Goal: Information Seeking & Learning: Learn about a topic

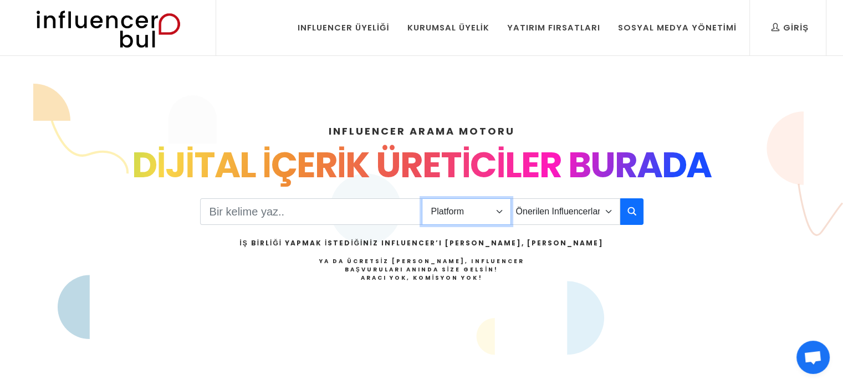
click at [452, 212] on select "Platform Instagram Facebook Youtube Tiktok Twitter Twitch" at bounding box center [466, 212] width 89 height 27
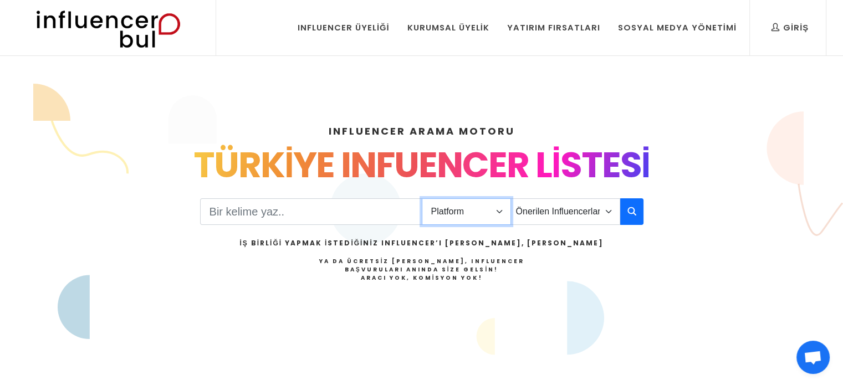
select select "1"
click at [422, 199] on select "Platform Instagram Facebook Youtube Tiktok Twitter Twitch" at bounding box center [466, 212] width 89 height 27
click at [566, 220] on select "Önerilen Influencerlar Aile & Çocuk & Ebeveyn Alışveriş & Giyim & Aksesuar Arab…" at bounding box center [566, 212] width 110 height 27
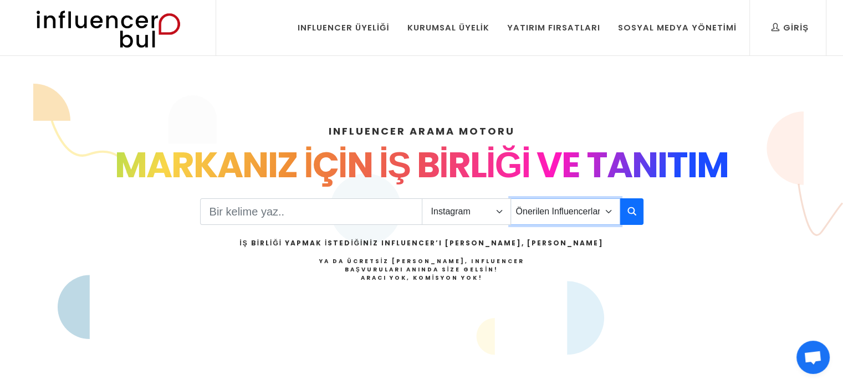
select select "14"
click at [511, 199] on select "Önerilen Influencerlar Aile & Çocuk & Ebeveyn Alışveriş & Giyim & Aksesuar Arab…" at bounding box center [566, 212] width 110 height 27
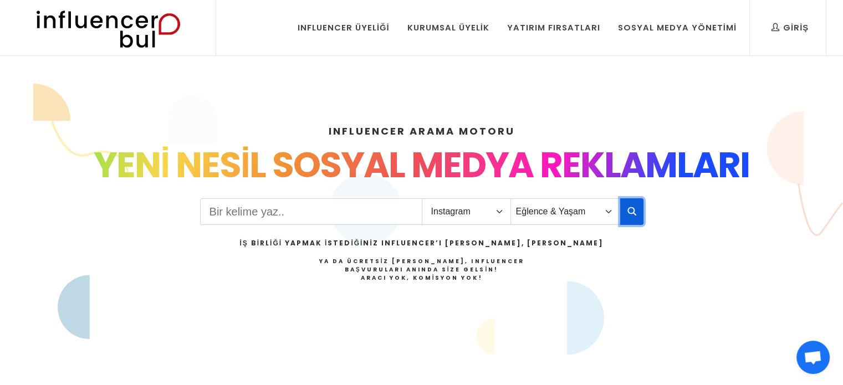
click at [633, 216] on icon "button" at bounding box center [632, 211] width 9 height 13
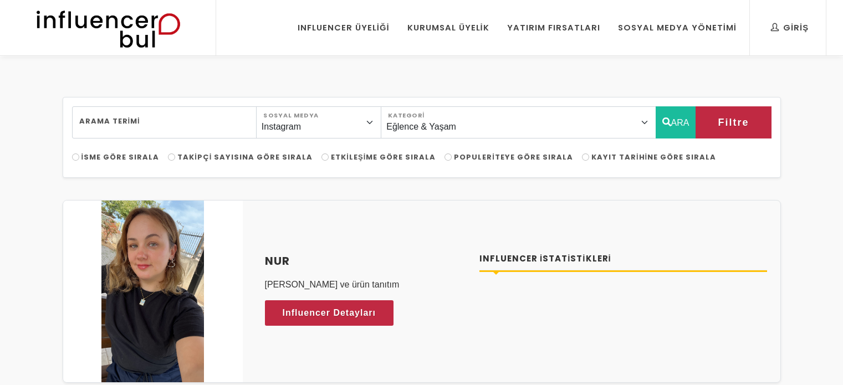
select select "14"
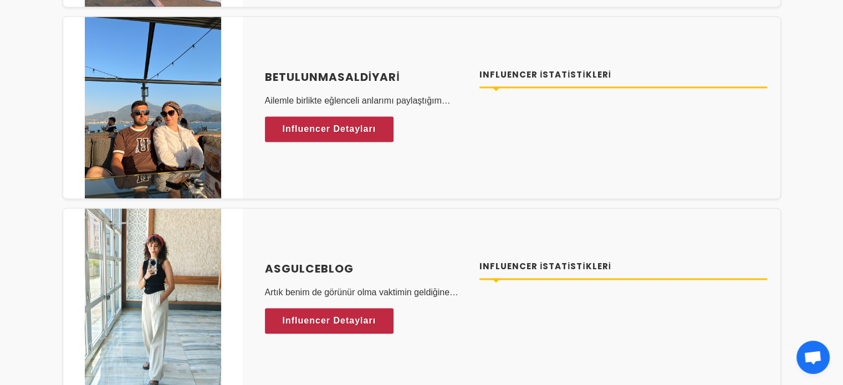
scroll to position [1885, 0]
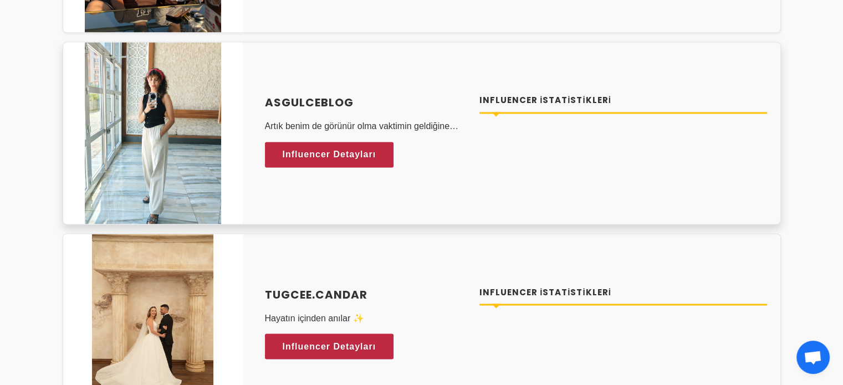
click at [497, 111] on div "Influencer İstatistikleri" at bounding box center [624, 109] width 288 height 31
click at [350, 146] on span "Influencer Detayları" at bounding box center [319, 154] width 94 height 17
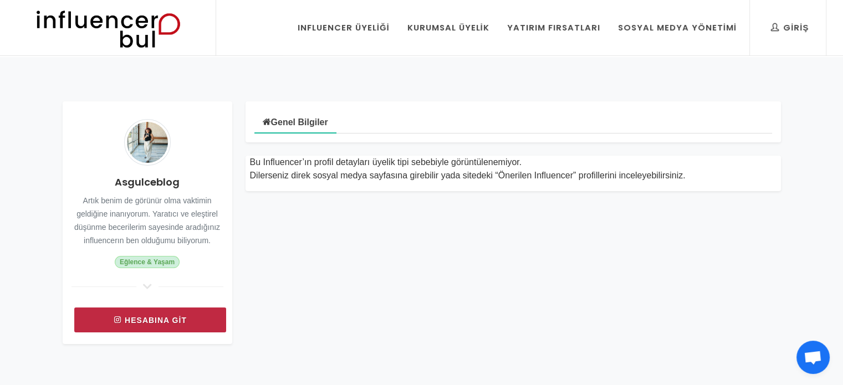
click at [192, 321] on link "Hesabına git" at bounding box center [150, 320] width 152 height 25
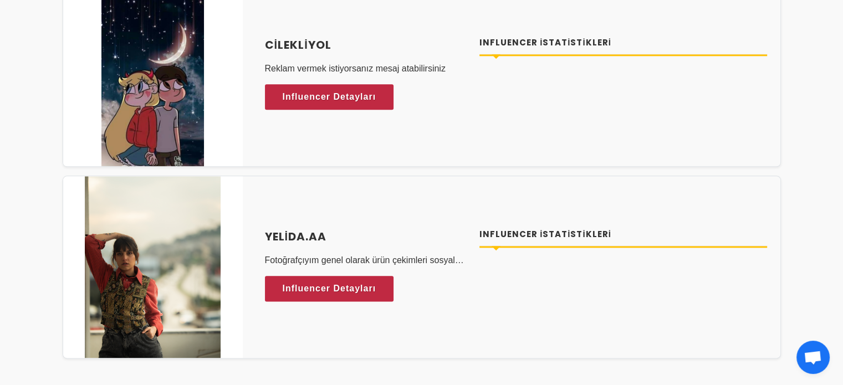
scroll to position [5601, 0]
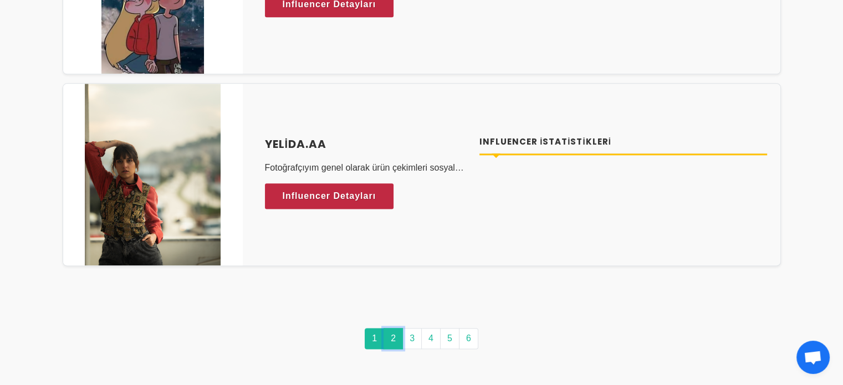
click at [388, 332] on link "2" at bounding box center [393, 338] width 19 height 21
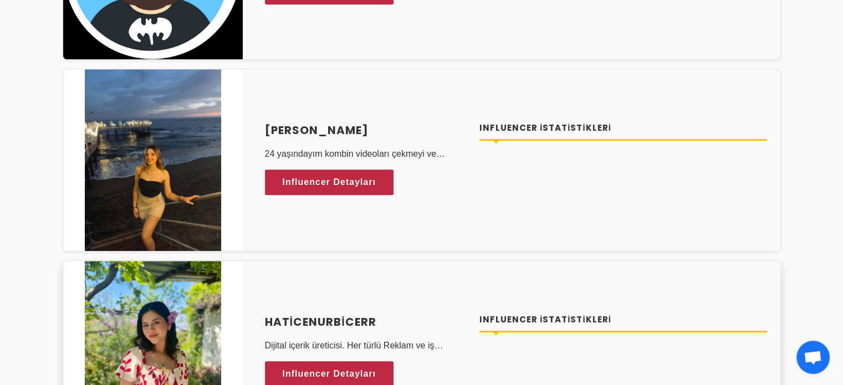
scroll to position [5268, 0]
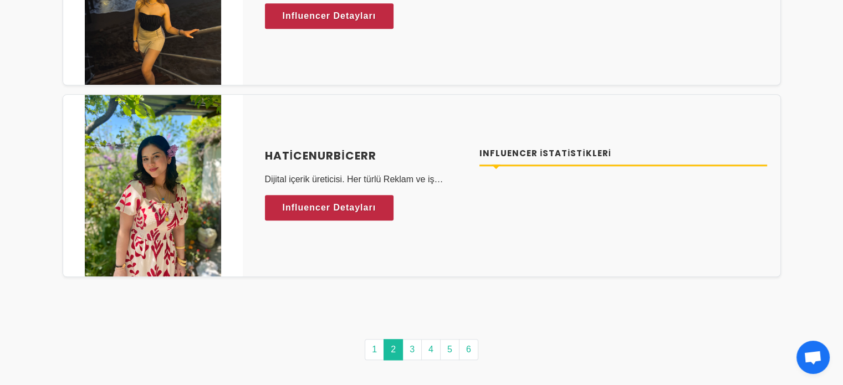
drag, startPoint x: 475, startPoint y: 250, endPoint x: 447, endPoint y: 308, distance: 64.0
click at [475, 250] on div "haticenurbicerr Dijital içerik üreticisi. Her türlü Reklam ve iş birliğine uygu…" at bounding box center [422, 185] width 719 height 183
click at [418, 341] on link "3" at bounding box center [412, 349] width 19 height 21
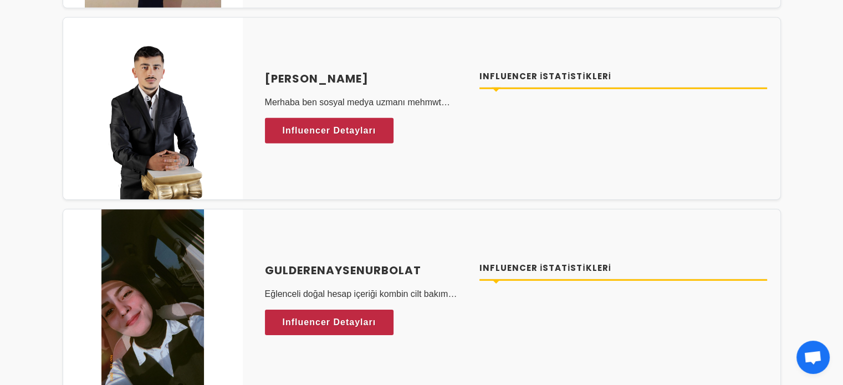
scroll to position [3494, 0]
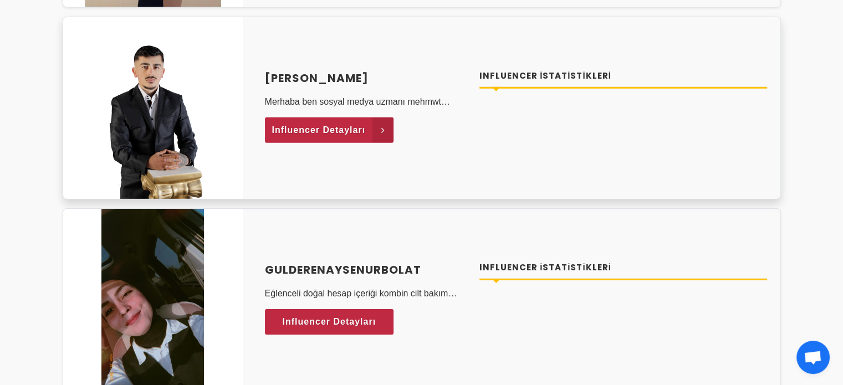
click at [346, 128] on span "Influencer Detayları" at bounding box center [319, 130] width 94 height 17
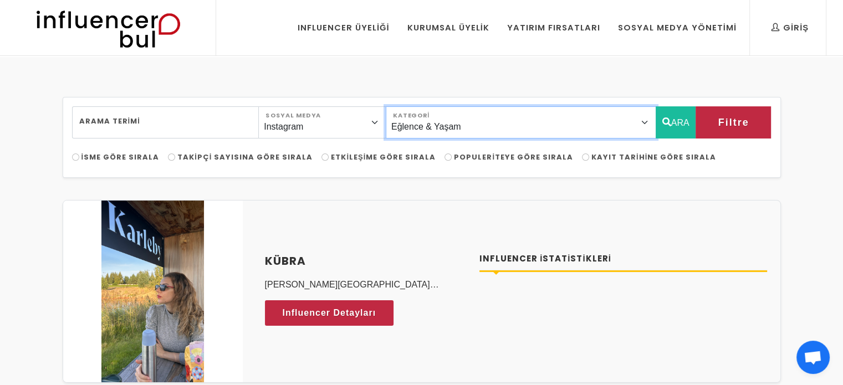
click at [481, 117] on select "Önerilen Influencerlar Aile & Çocuk & Ebeveyn Alışveriş & Giyim & Aksesuar Arab…" at bounding box center [521, 122] width 271 height 32
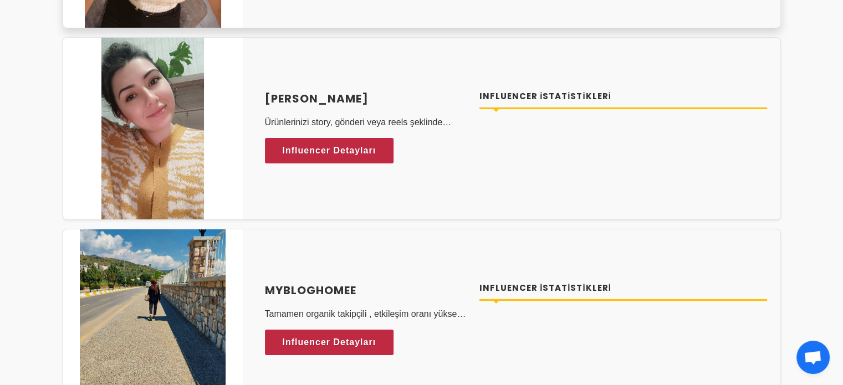
scroll to position [4325, 0]
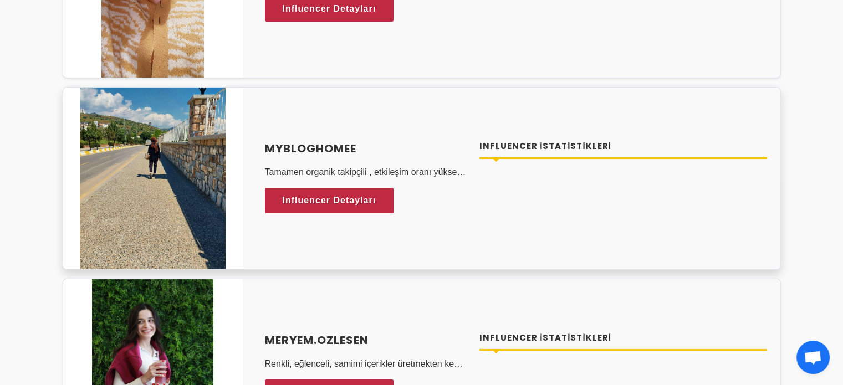
drag, startPoint x: 823, startPoint y: 161, endPoint x: 739, endPoint y: 164, distance: 84.3
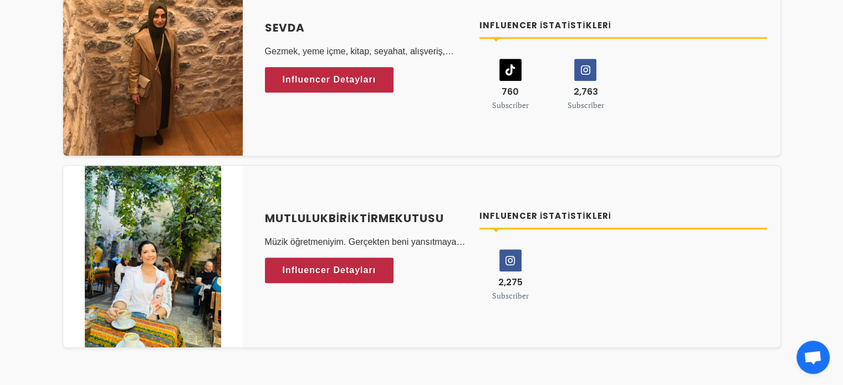
scroll to position [5379, 0]
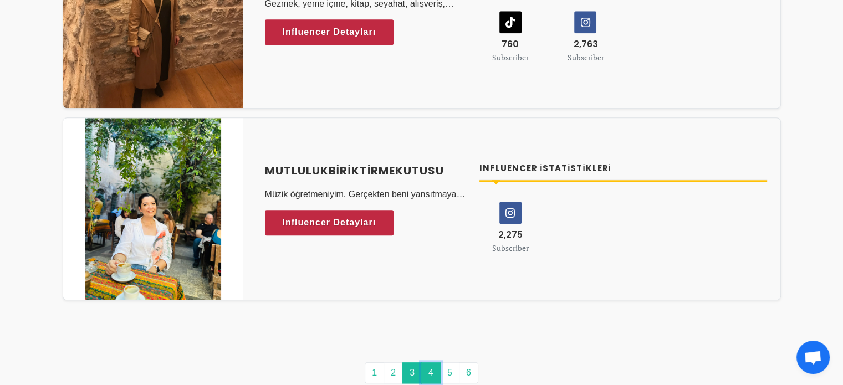
click at [434, 363] on link "4" at bounding box center [430, 373] width 19 height 21
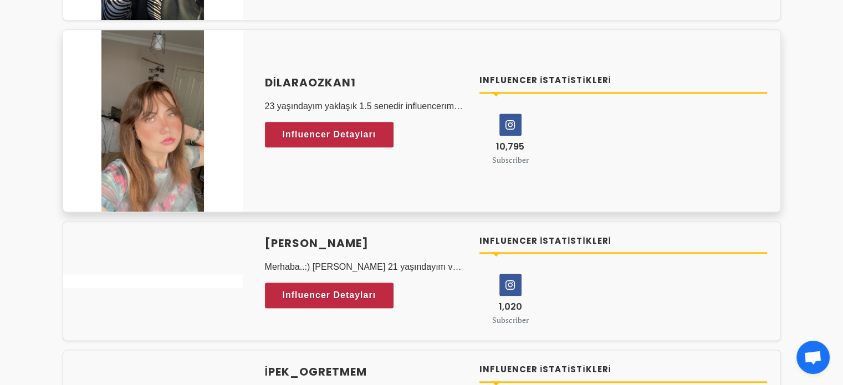
scroll to position [1386, 0]
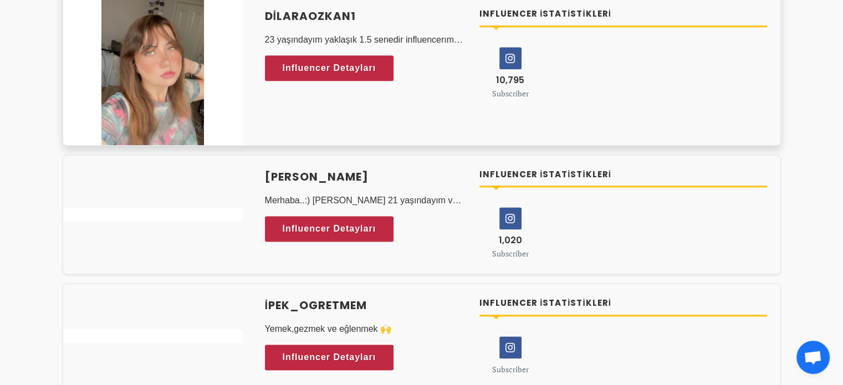
click at [508, 59] on icon at bounding box center [510, 58] width 21 height 21
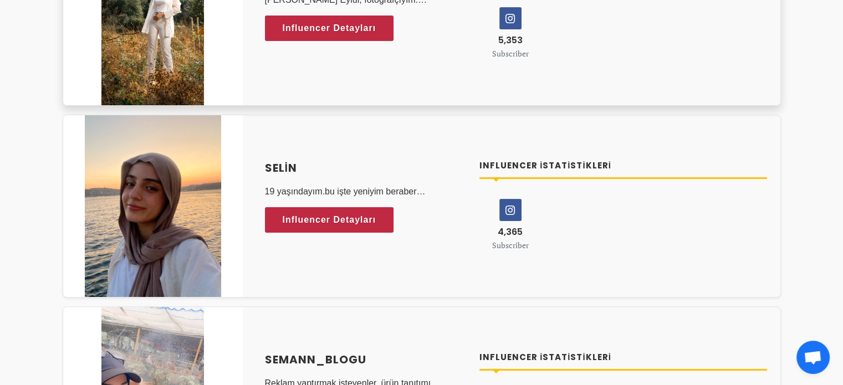
scroll to position [0, 0]
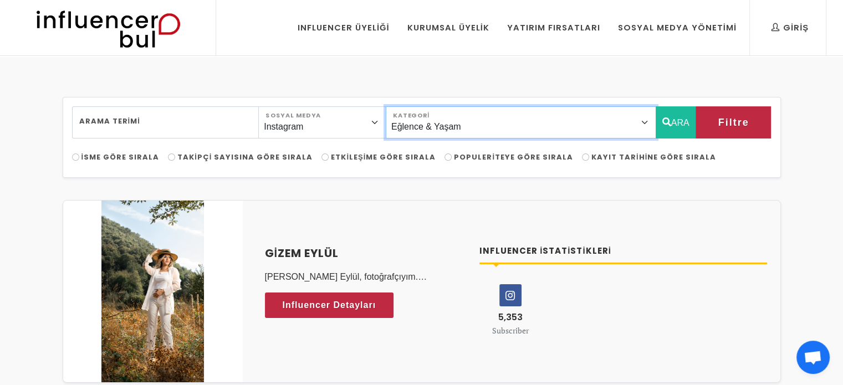
click at [505, 119] on select "Önerilen Influencerlar Aile & Çocuk & Ebeveyn Alışveriş & Giyim & Aksesuar Arab…" at bounding box center [521, 122] width 271 height 32
click at [637, 124] on select "Önerilen Influencerlar Aile & Çocuk & Ebeveyn Alışveriş & Giyim & Aksesuar Arab…" at bounding box center [521, 122] width 271 height 32
select select "31"
click at [411, 106] on select "Önerilen Influencerlar Aile & Çocuk & Ebeveyn Alışveriş & Giyim & Aksesuar Arab…" at bounding box center [521, 122] width 271 height 32
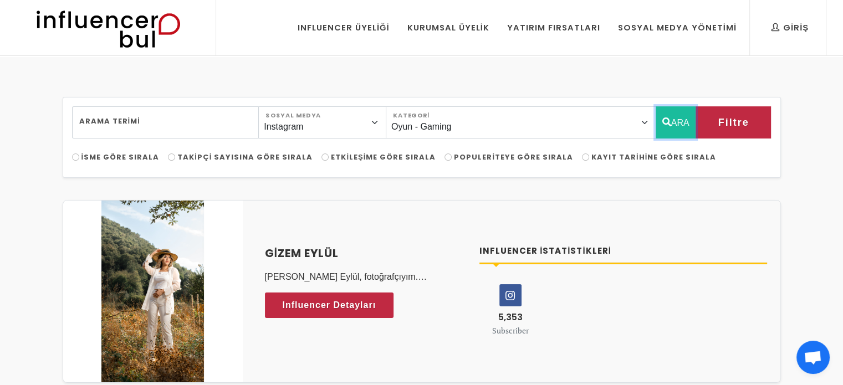
click at [685, 123] on button "ARA" at bounding box center [676, 122] width 40 height 32
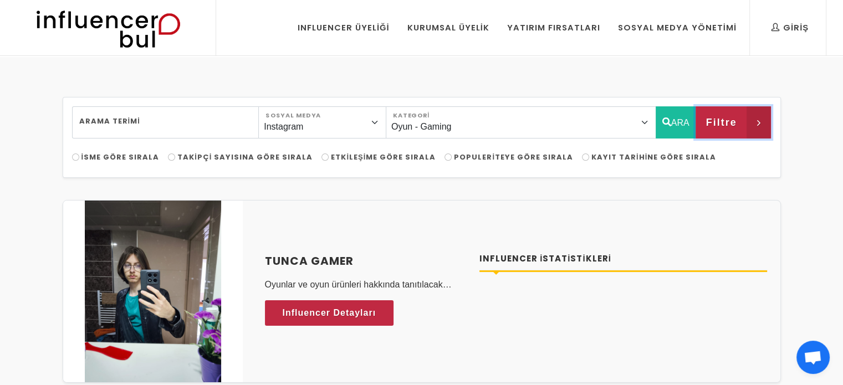
click at [721, 121] on span "Filtre" at bounding box center [721, 122] width 31 height 19
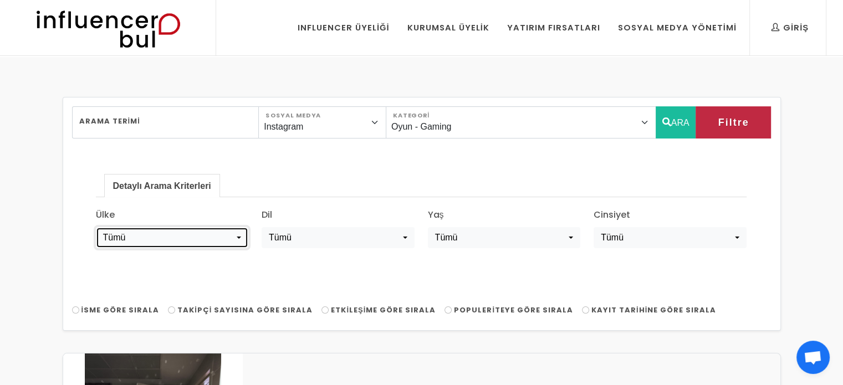
click at [231, 242] on div "Tümü" at bounding box center [168, 237] width 131 height 13
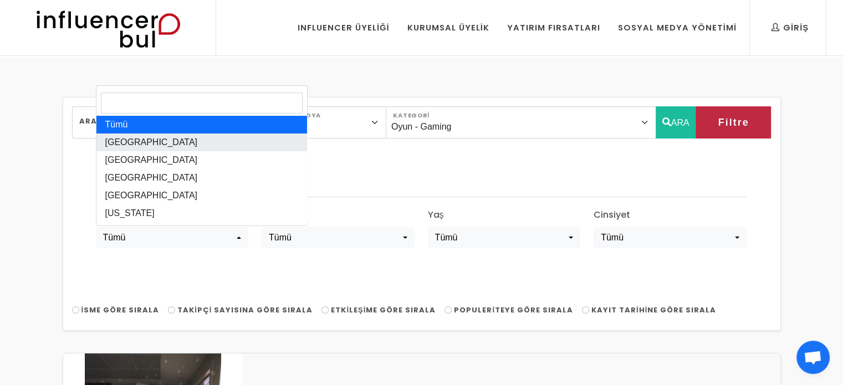
click at [191, 143] on link "[GEOGRAPHIC_DATA]" at bounding box center [201, 143] width 211 height 18
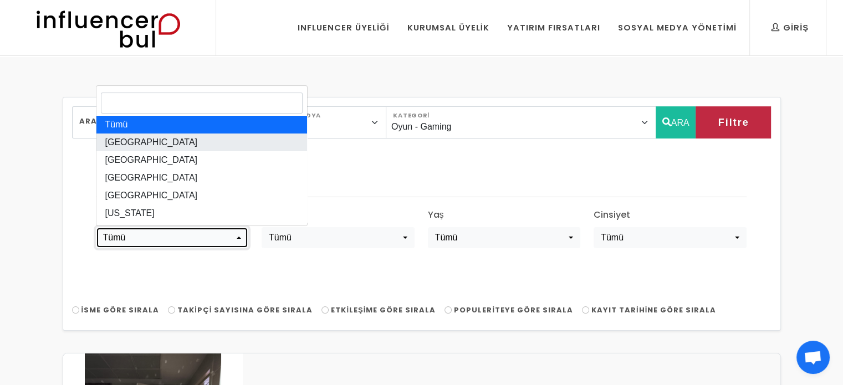
select select "türkiye"
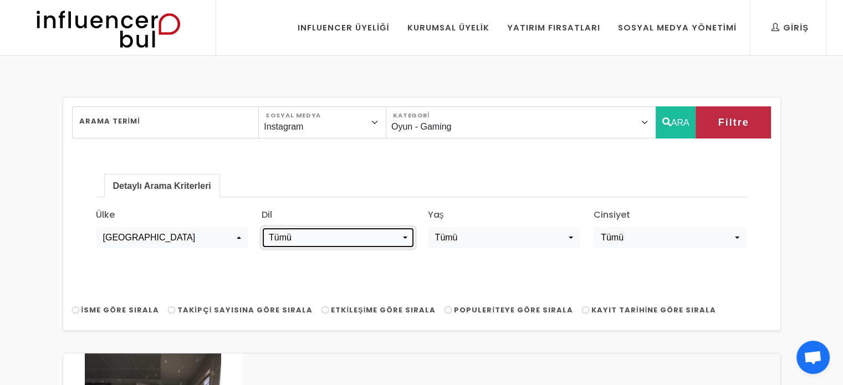
click at [335, 243] on div "Tümü" at bounding box center [334, 237] width 131 height 13
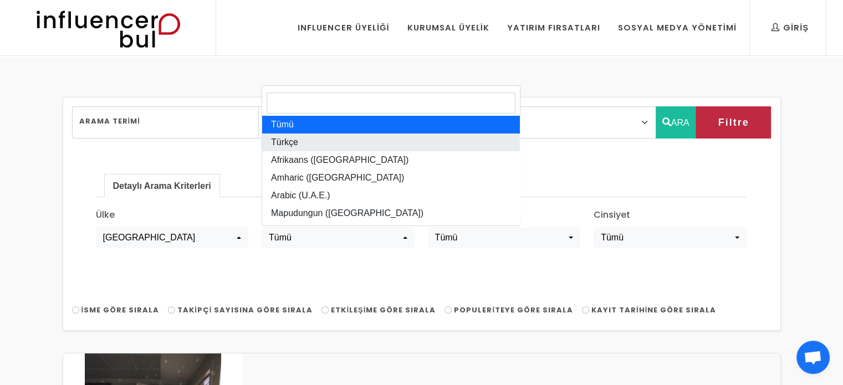
click at [338, 145] on link "Türkçe" at bounding box center [391, 143] width 258 height 18
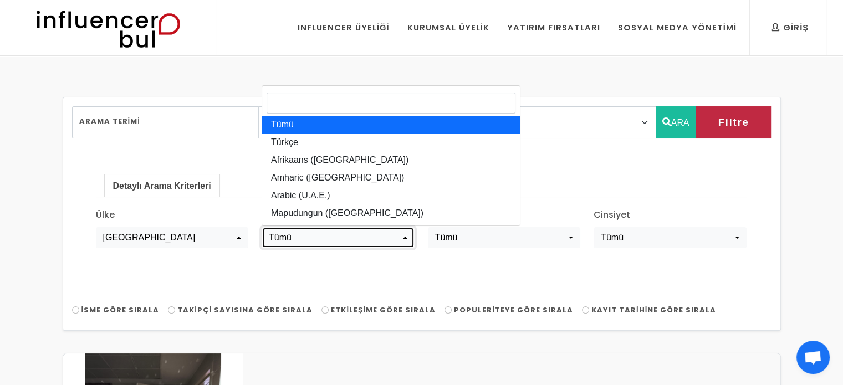
select select "tr-TR"
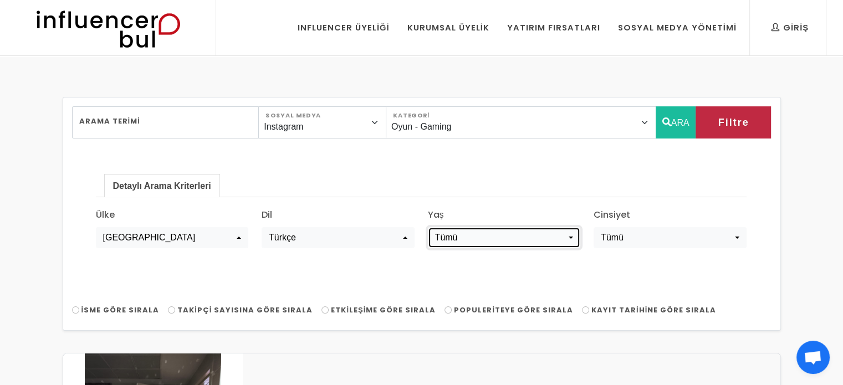
click at [506, 240] on div "Tümü" at bounding box center [500, 237] width 131 height 13
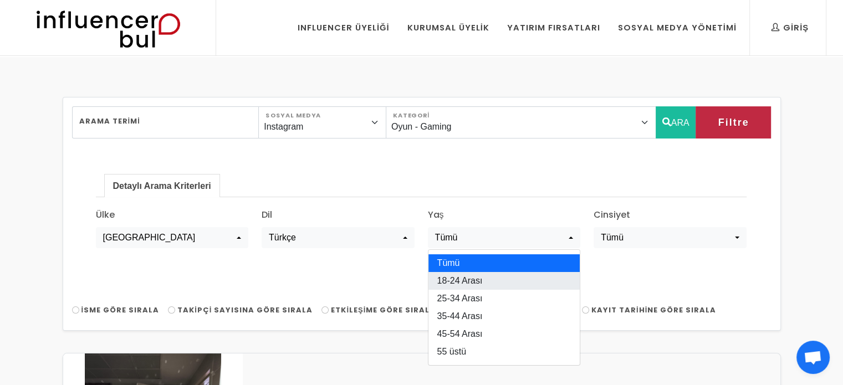
click at [498, 282] on link "18-24 Arası" at bounding box center [505, 281] width 152 height 18
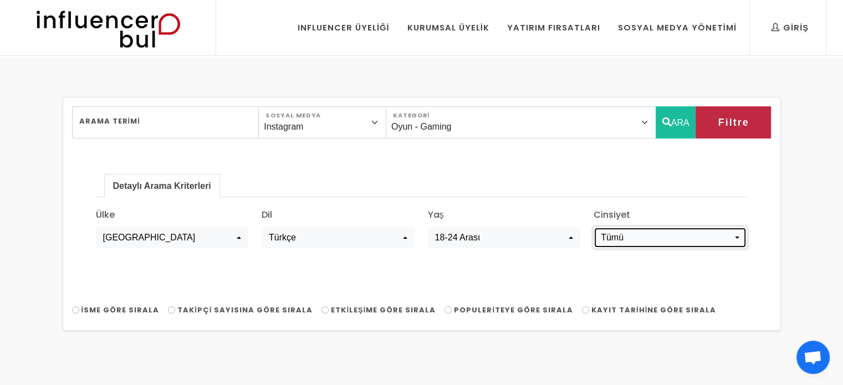
click at [639, 243] on div "Tümü" at bounding box center [666, 237] width 131 height 13
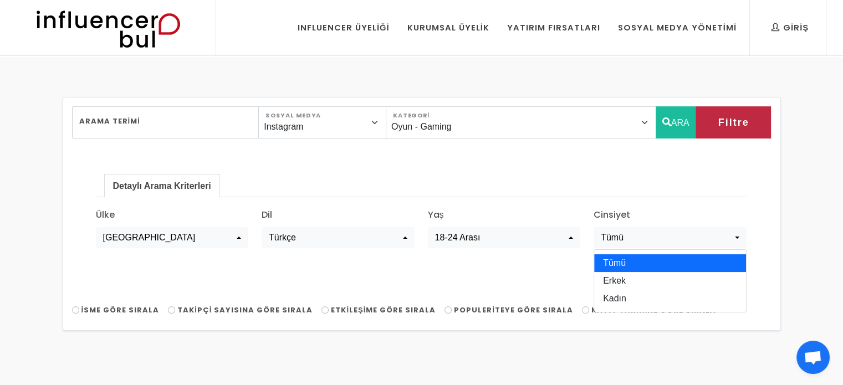
click at [643, 222] on div "Cinsiyet Tümü Erkek Kadın Tümü Tümü Erkek Kadın" at bounding box center [670, 229] width 166 height 40
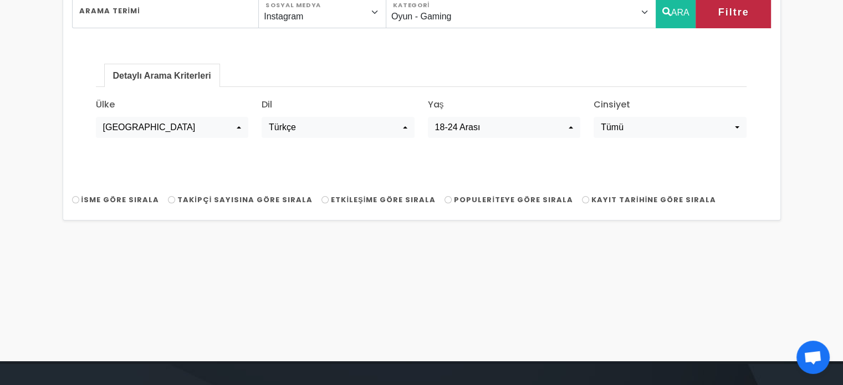
scroll to position [55, 0]
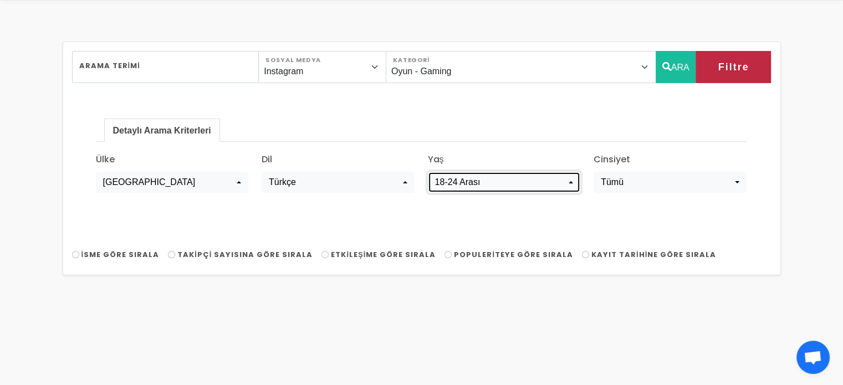
click at [528, 186] on div "18-24 Arası" at bounding box center [500, 182] width 131 height 13
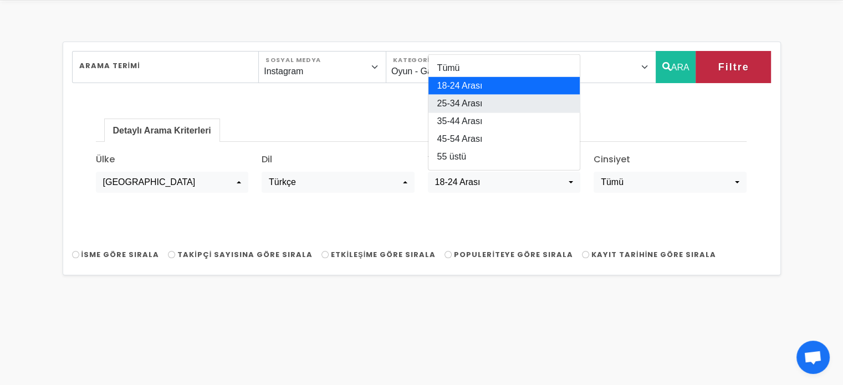
click at [510, 97] on link "25-34 Arası" at bounding box center [505, 104] width 152 height 18
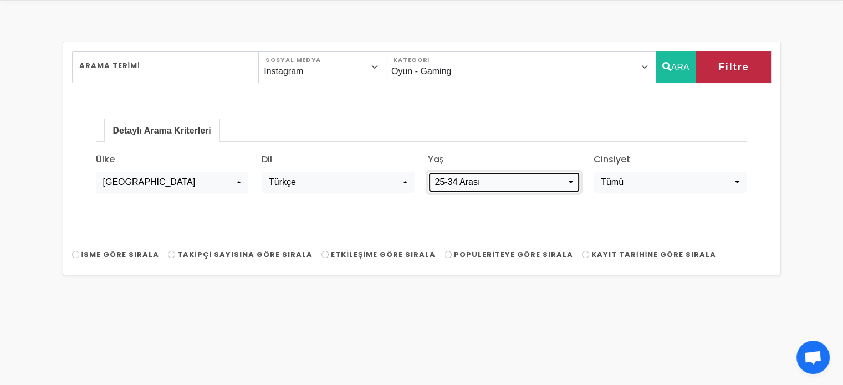
click at [530, 186] on div "25-34 Arası" at bounding box center [500, 182] width 131 height 13
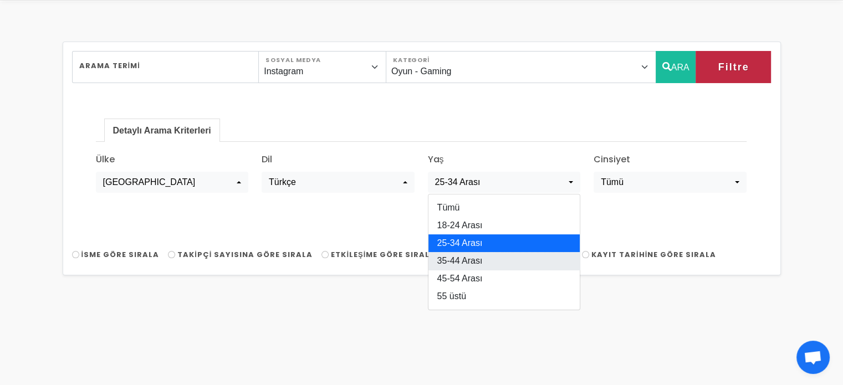
click at [495, 255] on link "35-44 Arası" at bounding box center [505, 261] width 152 height 18
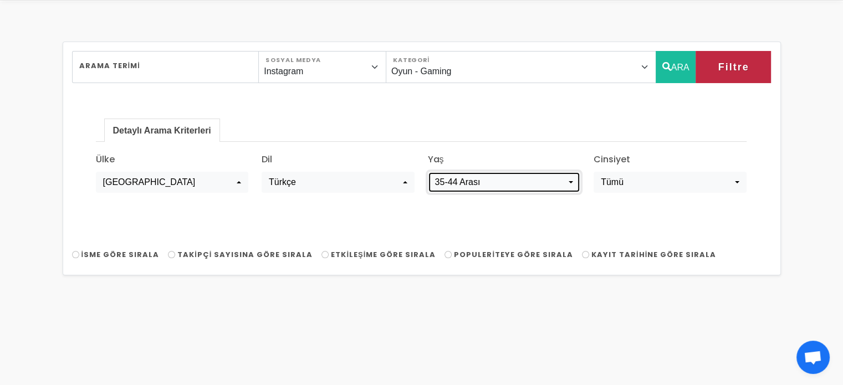
click at [505, 181] on div "35-44 Arası" at bounding box center [500, 182] width 131 height 13
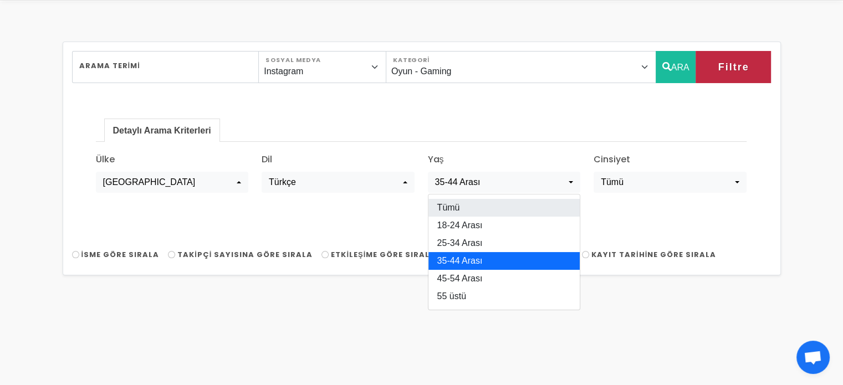
click at [495, 210] on link "Tümü" at bounding box center [505, 208] width 152 height 18
select select "all"
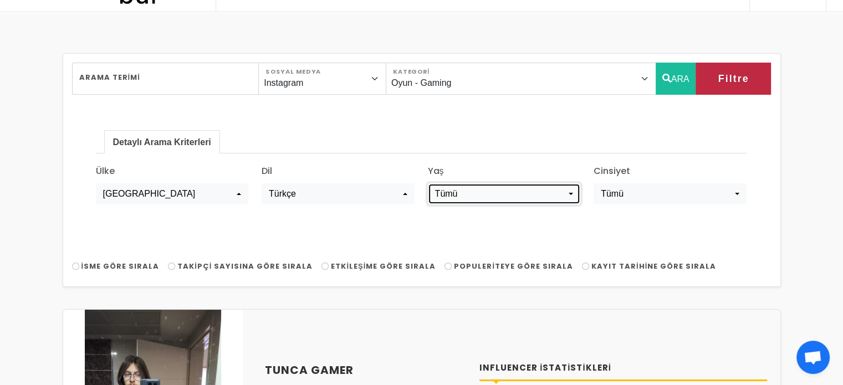
scroll to position [0, 0]
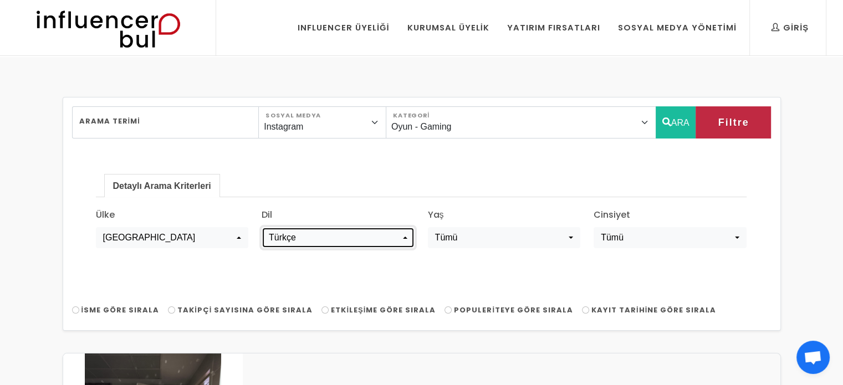
click at [397, 239] on div "Türkçe" at bounding box center [334, 237] width 131 height 13
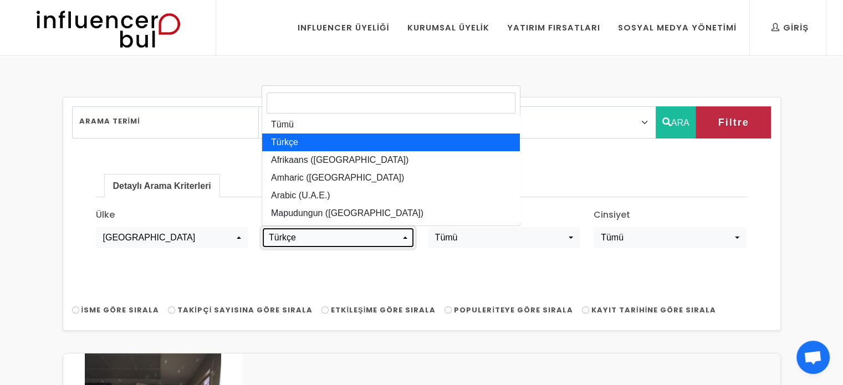
click at [397, 239] on div "Türkçe" at bounding box center [334, 237] width 131 height 13
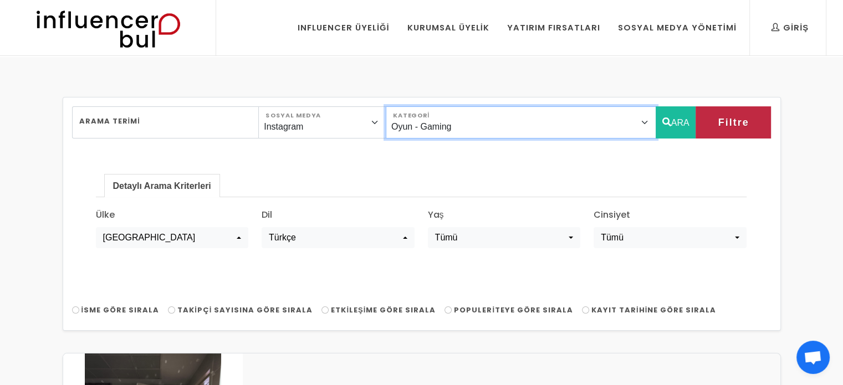
click at [515, 119] on select "Önerilen Influencerlar Aile & Çocuk & Ebeveyn Alışveriş & Giyim & Aksesuar Arab…" at bounding box center [521, 122] width 271 height 32
select select "0"
click at [411, 106] on select "Önerilen Influencerlar Aile & Çocuk & Ebeveyn Alışveriş & Giyim & Aksesuar Arab…" at bounding box center [521, 122] width 271 height 32
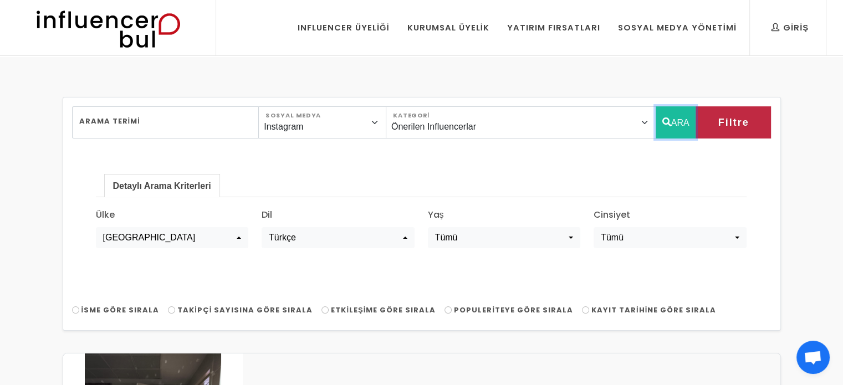
click at [679, 121] on button "ARA" at bounding box center [676, 122] width 40 height 32
click at [663, 119] on icon "button" at bounding box center [667, 121] width 9 height 13
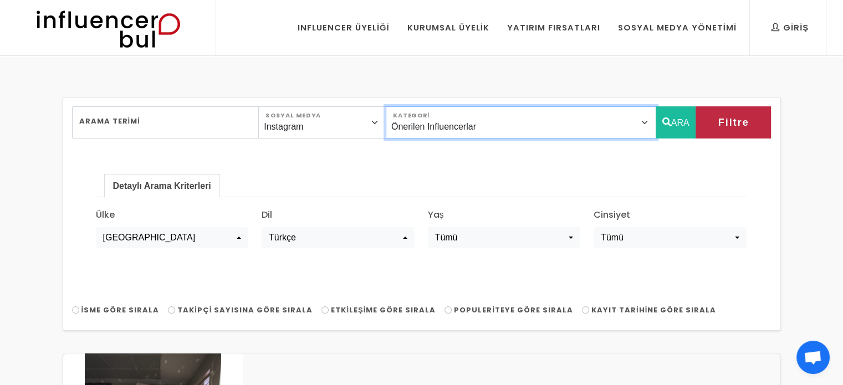
click at [628, 123] on select "Önerilen Influencerlar Aile & Çocuk & Ebeveyn Alışveriş & Giyim & Aksesuar Arab…" at bounding box center [521, 122] width 271 height 32
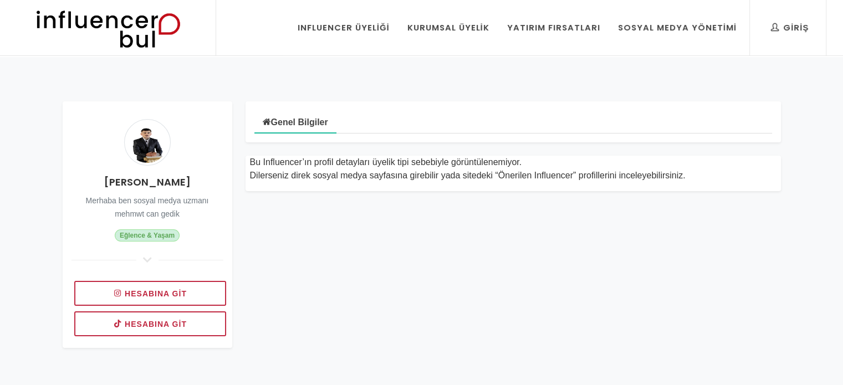
click at [202, 289] on link "Hesabına git" at bounding box center [150, 293] width 152 height 25
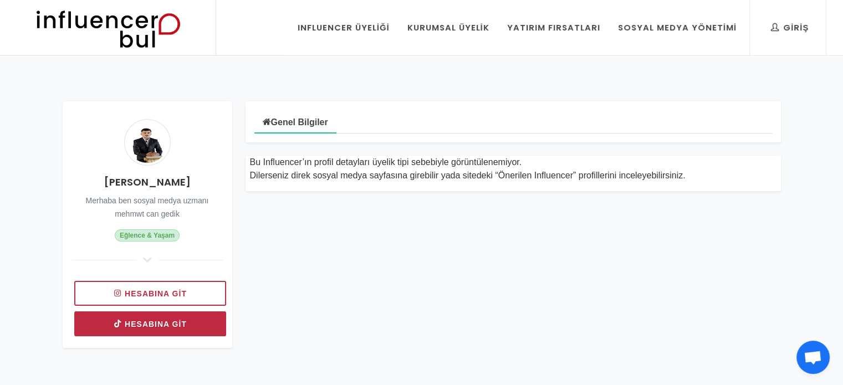
click at [146, 312] on link "Hesabına git" at bounding box center [150, 324] width 152 height 25
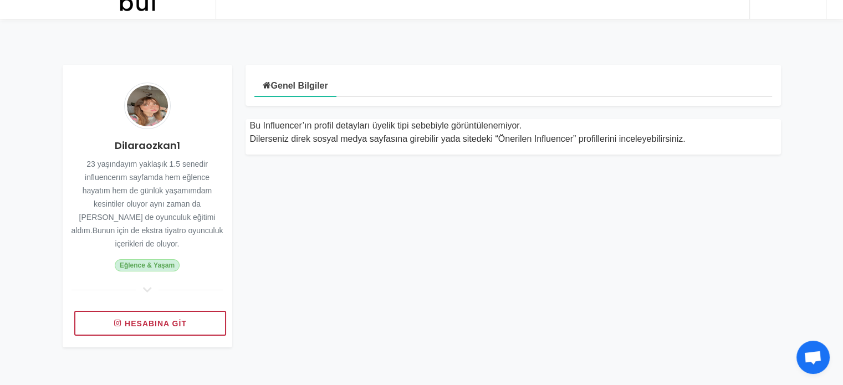
scroll to position [55, 0]
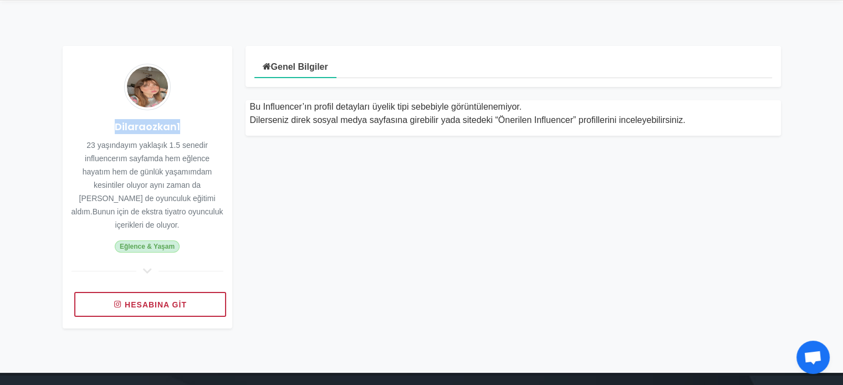
drag, startPoint x: 122, startPoint y: 124, endPoint x: 191, endPoint y: 126, distance: 69.4
click at [195, 126] on h4 "Dilaraozkan1" at bounding box center [148, 126] width 152 height 15
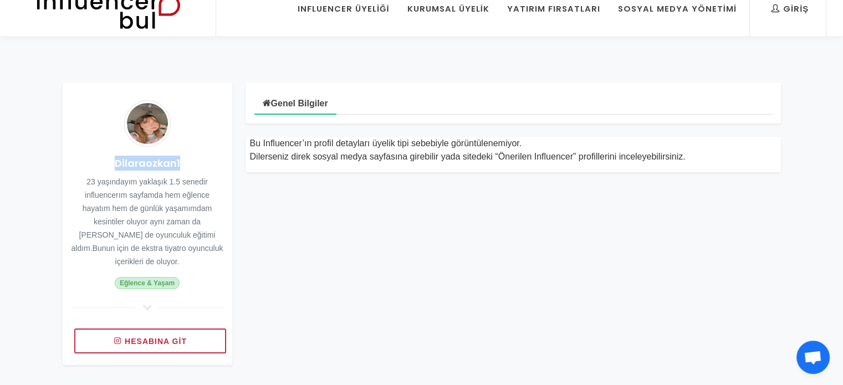
scroll to position [0, 0]
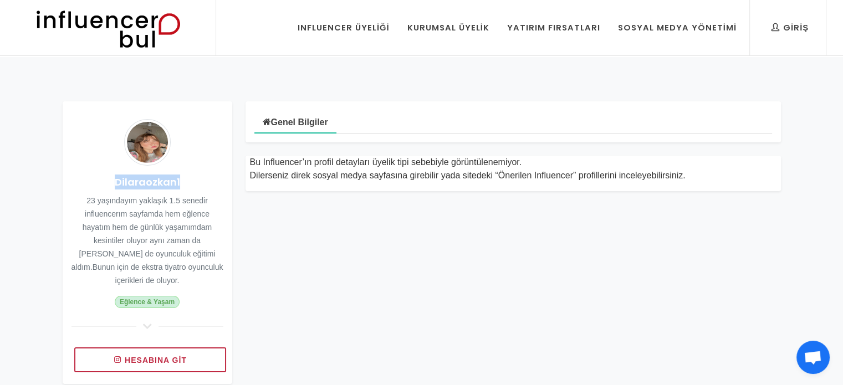
drag, startPoint x: 159, startPoint y: 128, endPoint x: 141, endPoint y: 183, distance: 57.7
copy h4 "Dilaraozkan1"
click at [252, 260] on div "Genel Bilgiler Bu Influencer’ın profil detayları üyelik tipi sebebiyle görüntül…" at bounding box center [513, 242] width 549 height 283
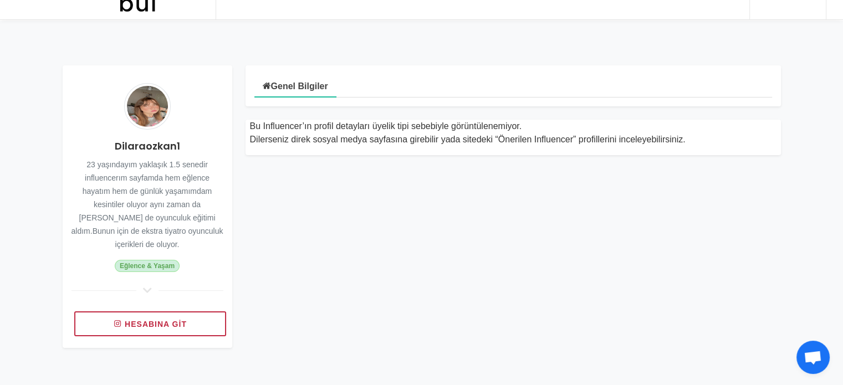
scroll to position [55, 0]
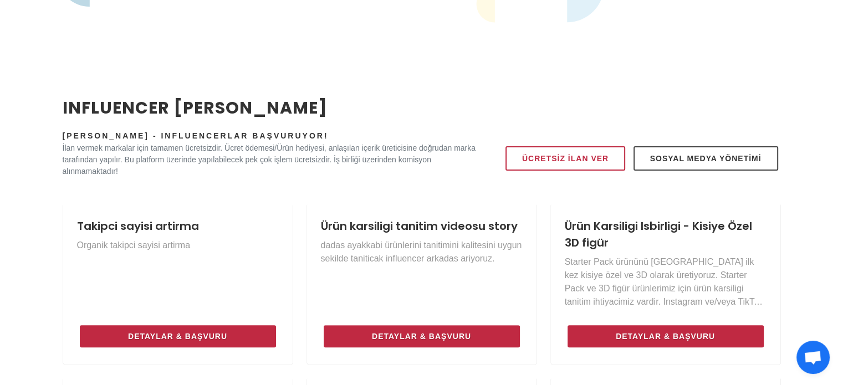
scroll to position [444, 0]
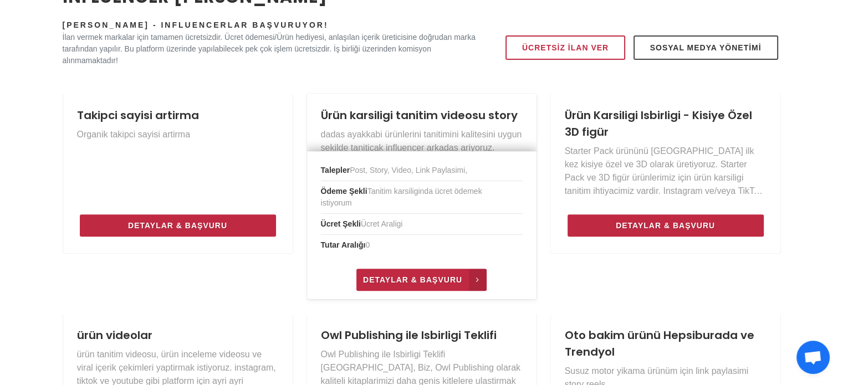
click at [403, 271] on link "Detaylar & Başvuru" at bounding box center [422, 280] width 130 height 22
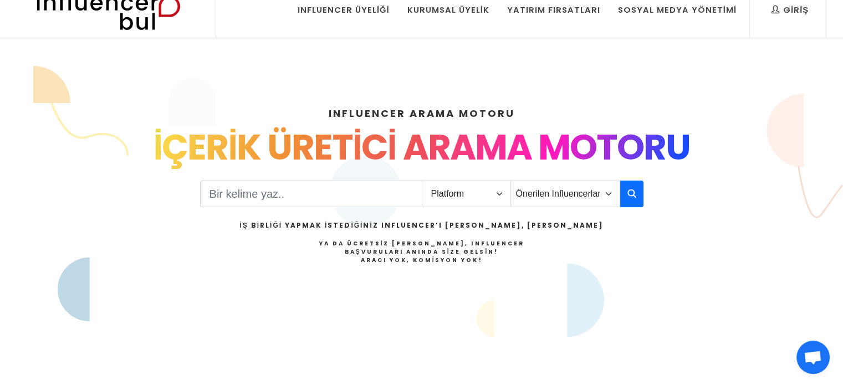
scroll to position [0, 0]
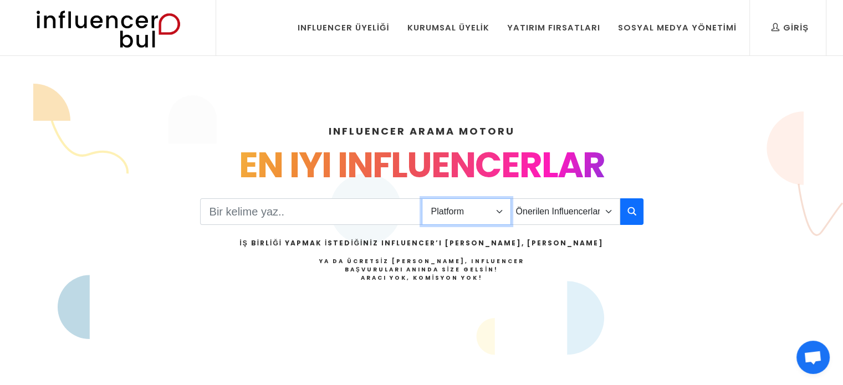
click at [433, 213] on select "Platform Instagram Facebook Youtube Tiktok Twitter Twitch" at bounding box center [466, 212] width 89 height 27
select select "1"
click at [422, 199] on select "Platform Instagram Facebook Youtube Tiktok Twitter Twitch" at bounding box center [466, 212] width 89 height 27
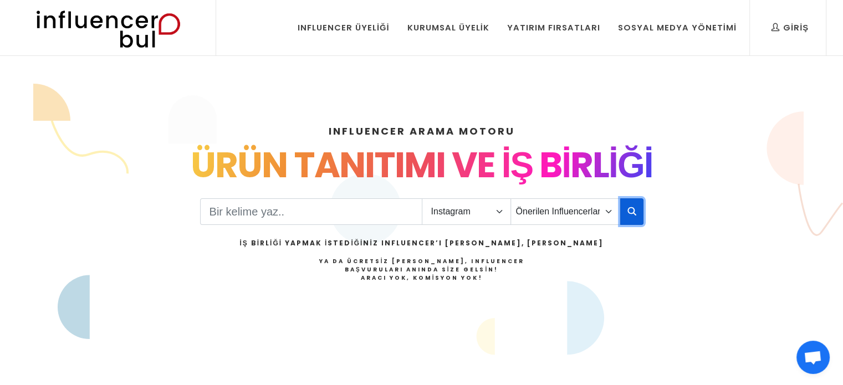
click at [631, 209] on icon "button" at bounding box center [632, 211] width 9 height 13
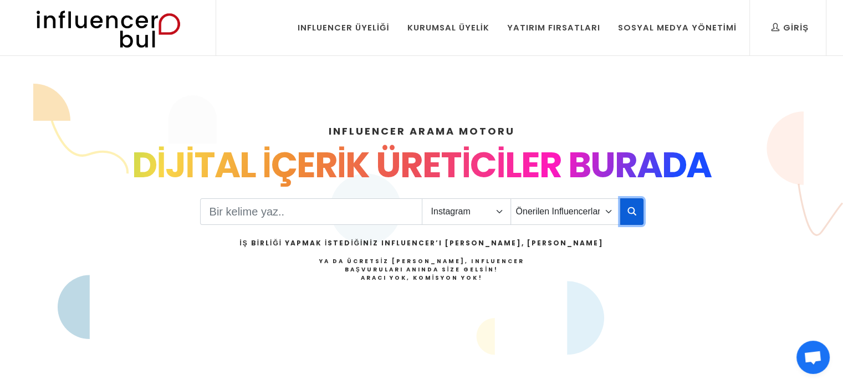
click at [641, 210] on button "button" at bounding box center [632, 212] width 23 height 27
click at [577, 217] on select "Önerilen Influencerlar Aile & Çocuk & Ebeveyn Alışveriş & Giyim & Aksesuar Arab…" at bounding box center [566, 212] width 110 height 27
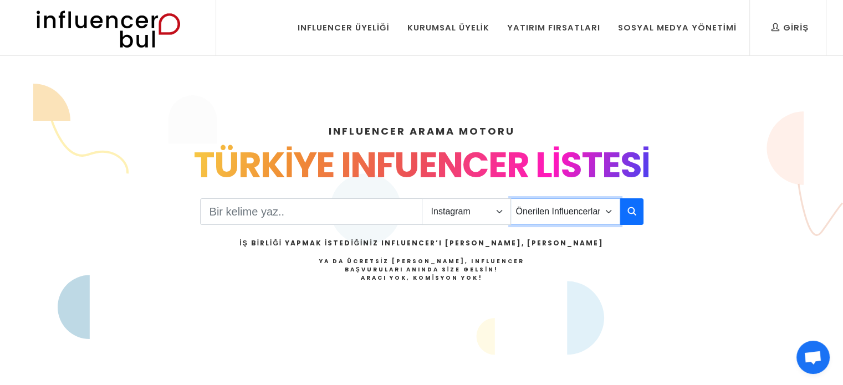
select select "2"
click at [511, 199] on select "Önerilen Influencerlar Aile & Çocuk & Ebeveyn Alışveriş & Giyim & Aksesuar Arab…" at bounding box center [566, 212] width 110 height 27
click at [639, 209] on button "button" at bounding box center [632, 212] width 23 height 27
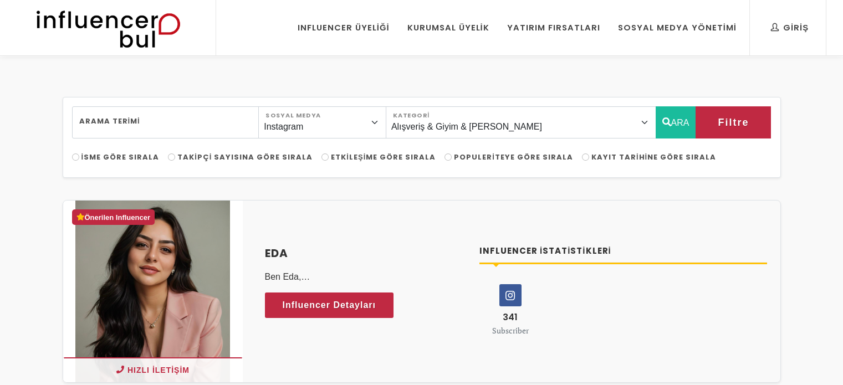
select select "2"
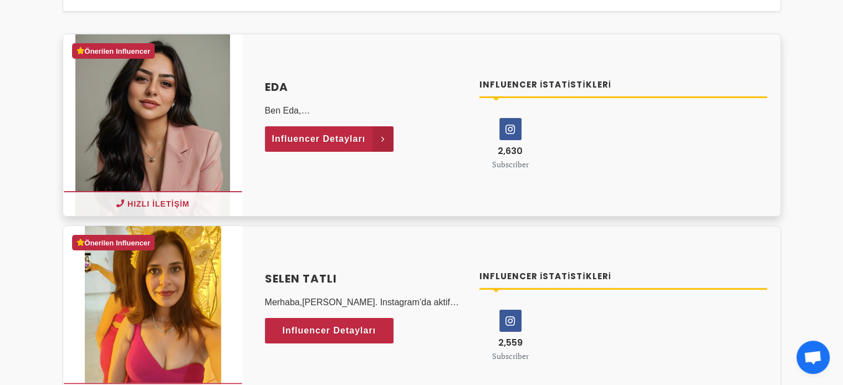
click at [366, 143] on link "Influencer Detayları" at bounding box center [329, 139] width 129 height 26
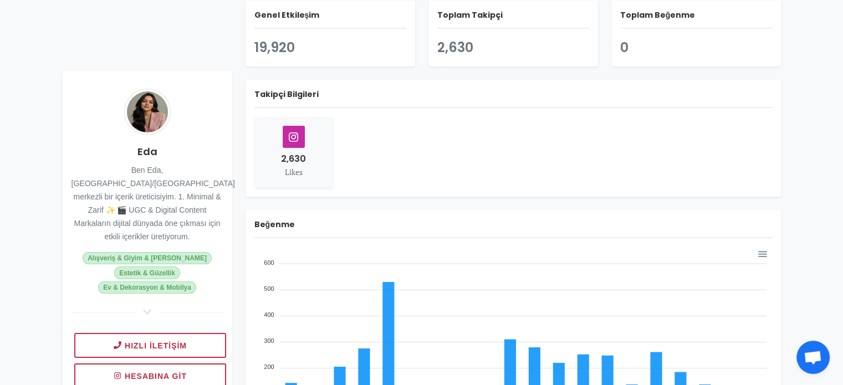
scroll to position [222, 0]
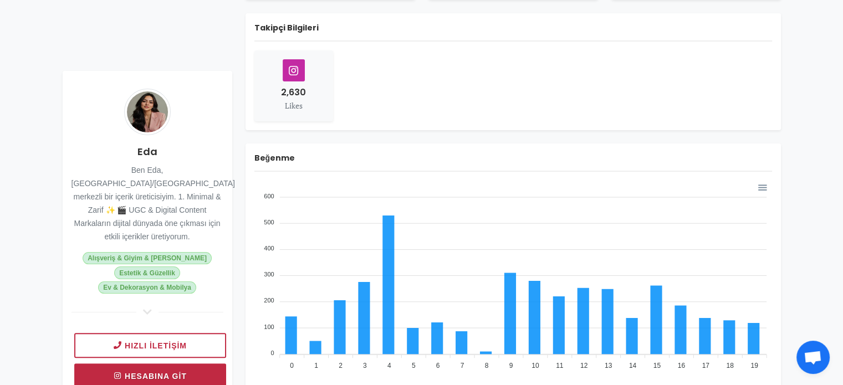
click at [173, 364] on link "Hesabına git" at bounding box center [150, 376] width 152 height 25
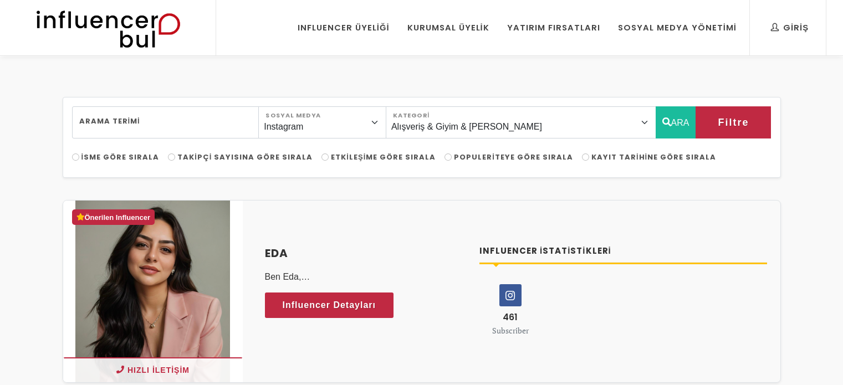
select select "2"
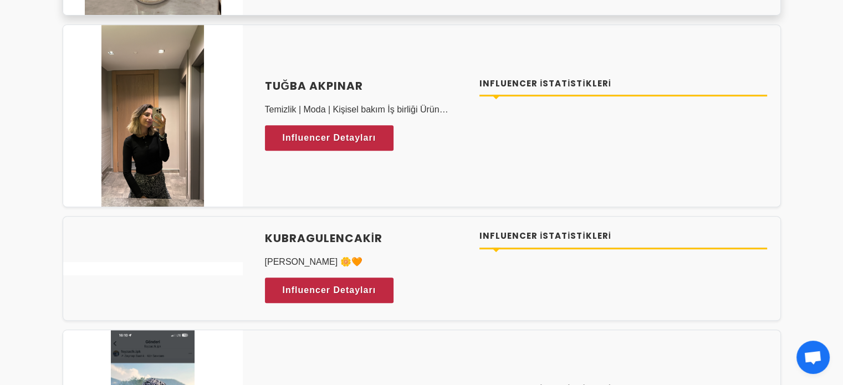
scroll to position [4603, 0]
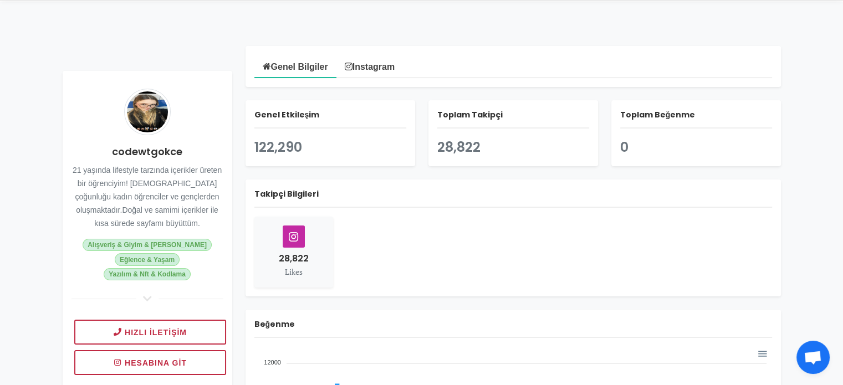
scroll to position [111, 0]
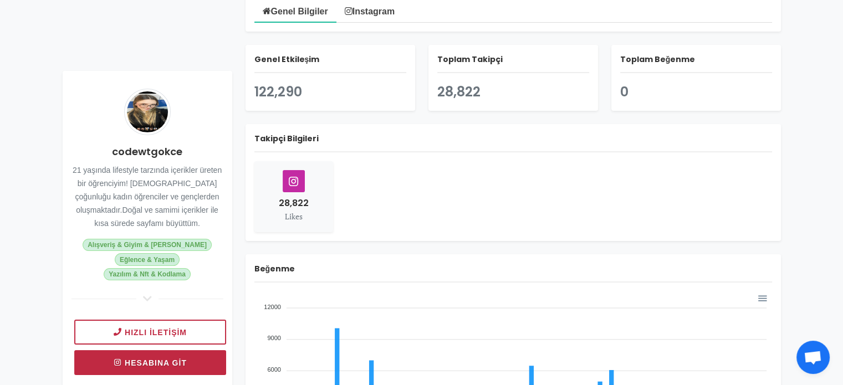
click at [144, 361] on link "Hesabına git" at bounding box center [150, 362] width 152 height 25
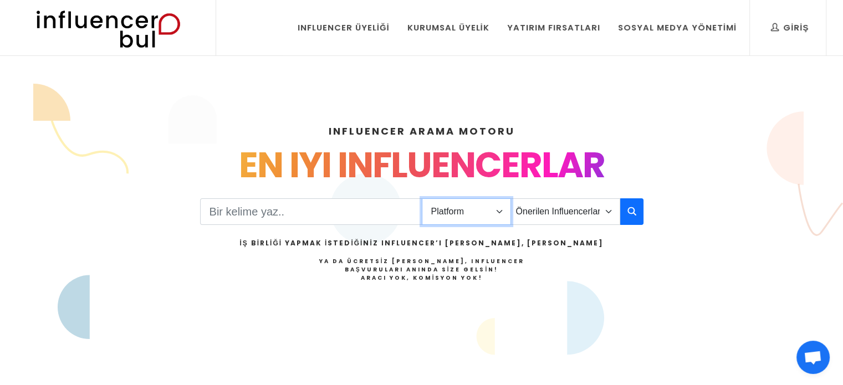
click at [474, 212] on select "Platform Instagram Facebook Youtube Tiktok Twitter Twitch" at bounding box center [466, 212] width 89 height 27
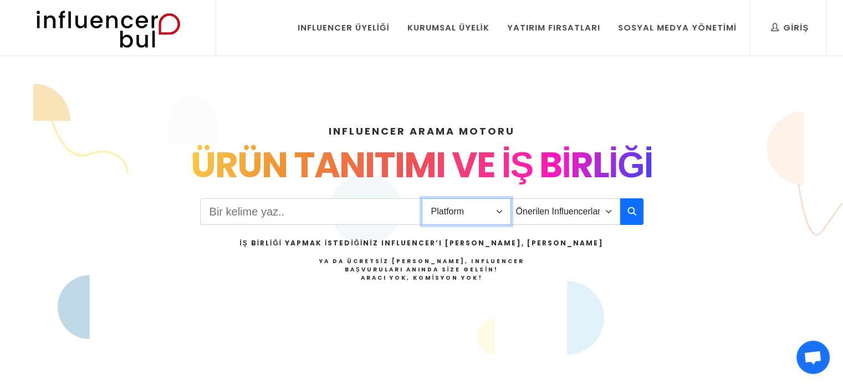
click at [422, 199] on select "Platform Instagram Facebook Youtube Tiktok Twitter Twitch" at bounding box center [466, 212] width 89 height 27
click at [500, 211] on select "Platform Instagram Facebook Youtube Tiktok Twitter Twitch" at bounding box center [466, 212] width 89 height 27
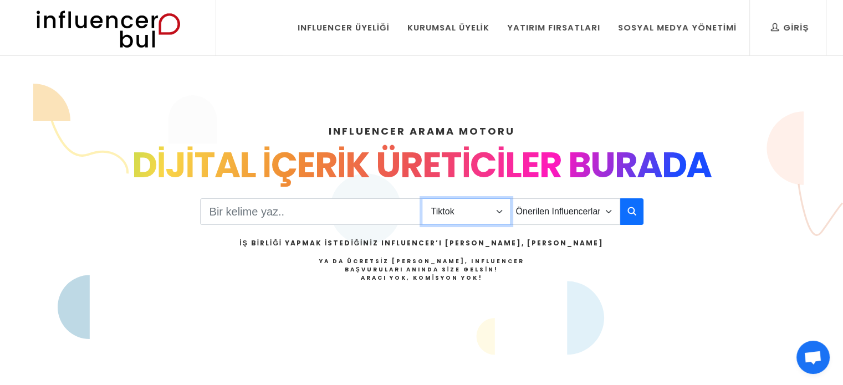
select select "1"
click at [422, 199] on select "Platform Instagram Facebook Youtube Tiktok Twitter Twitch" at bounding box center [466, 212] width 89 height 27
click at [366, 212] on input "Search" at bounding box center [311, 212] width 222 height 27
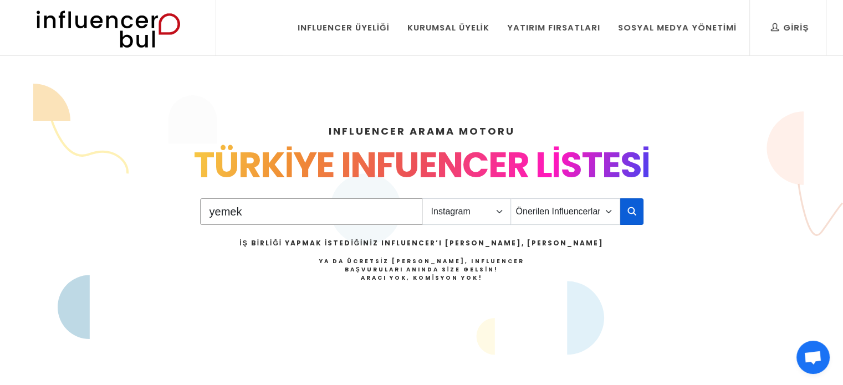
type input "yemek"
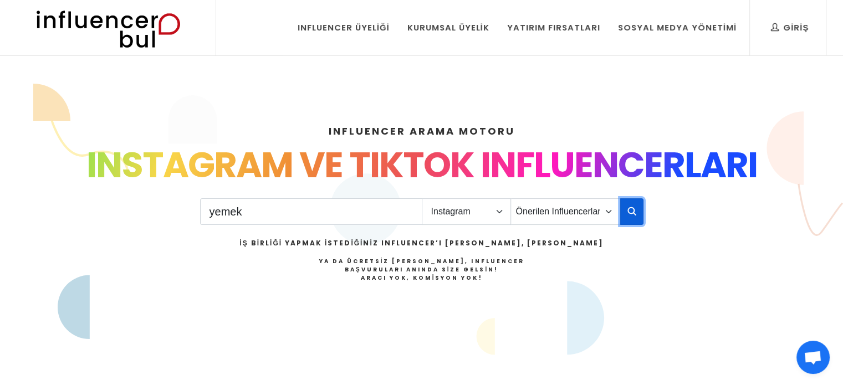
click at [627, 215] on button "button" at bounding box center [632, 212] width 23 height 27
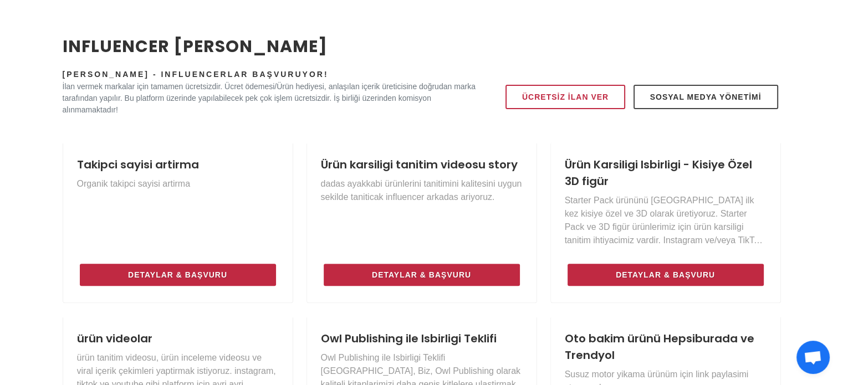
scroll to position [555, 0]
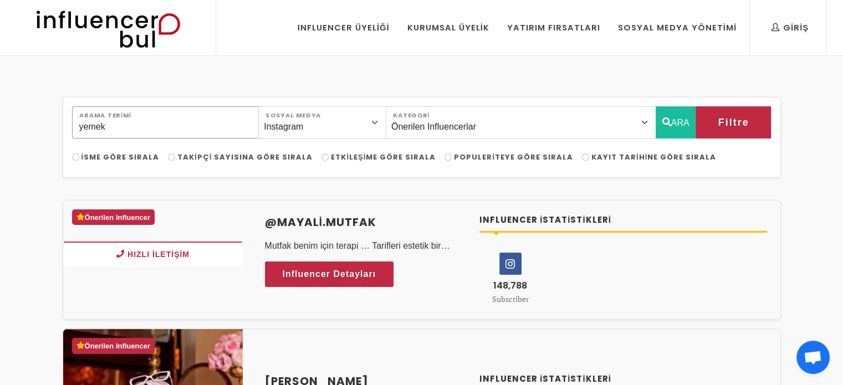
drag, startPoint x: 190, startPoint y: 129, endPoint x: 55, endPoint y: 126, distance: 134.2
type input "genç"
click at [664, 129] on button "ARA" at bounding box center [676, 122] width 40 height 32
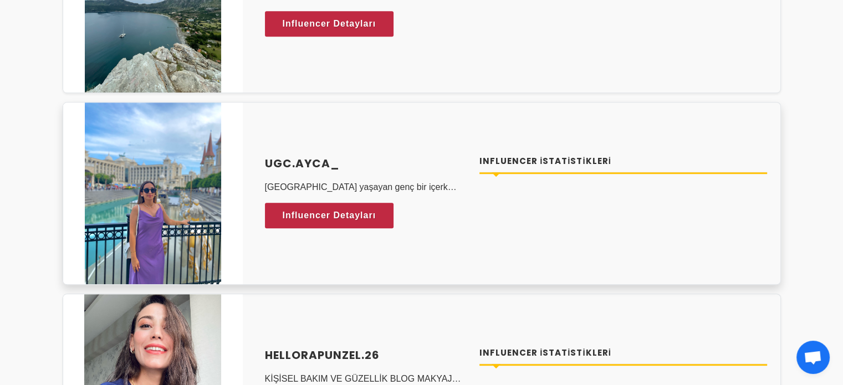
scroll to position [665, 0]
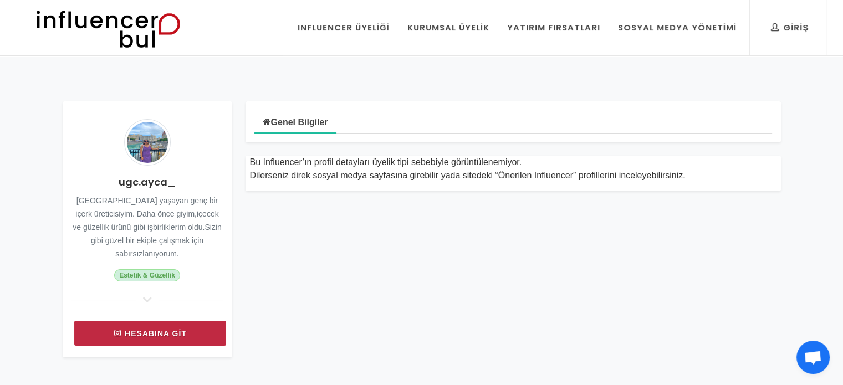
click at [181, 324] on link "Hesabına git" at bounding box center [150, 333] width 152 height 25
